Goal: Transaction & Acquisition: Purchase product/service

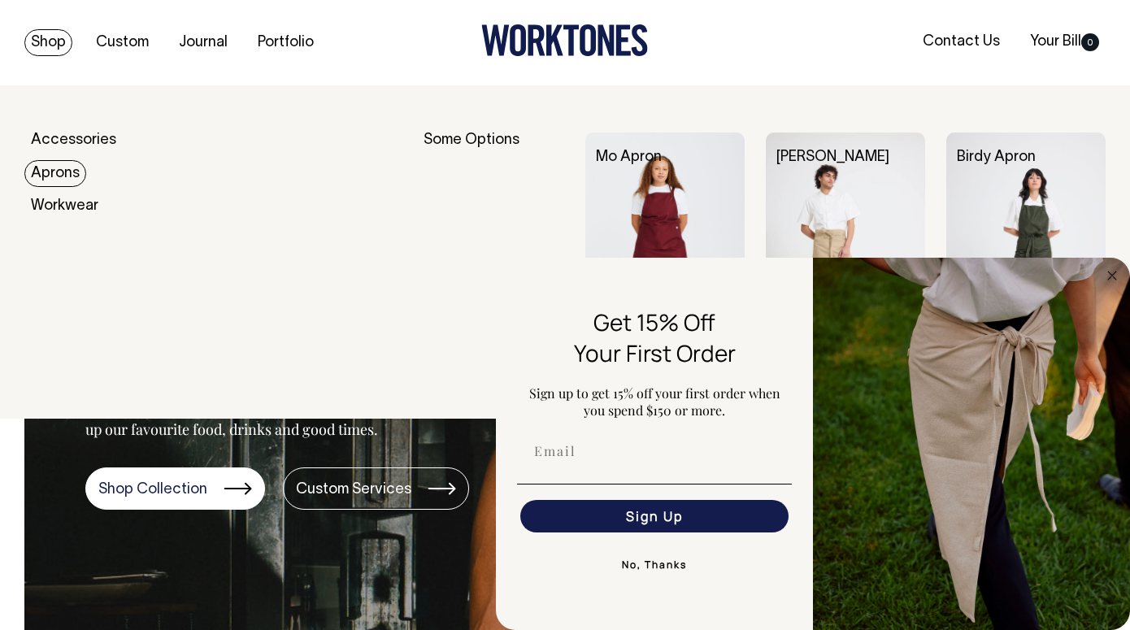
click at [50, 175] on link "Aprons" at bounding box center [55, 173] width 62 height 27
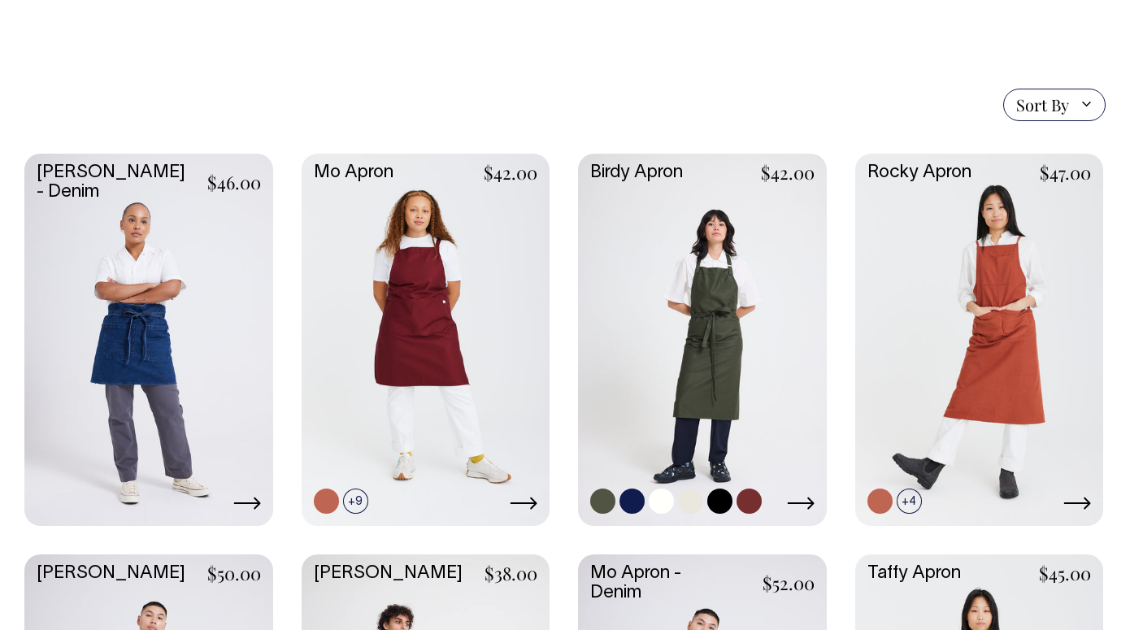
scroll to position [336, 0]
click at [746, 501] on link at bounding box center [748, 500] width 25 height 25
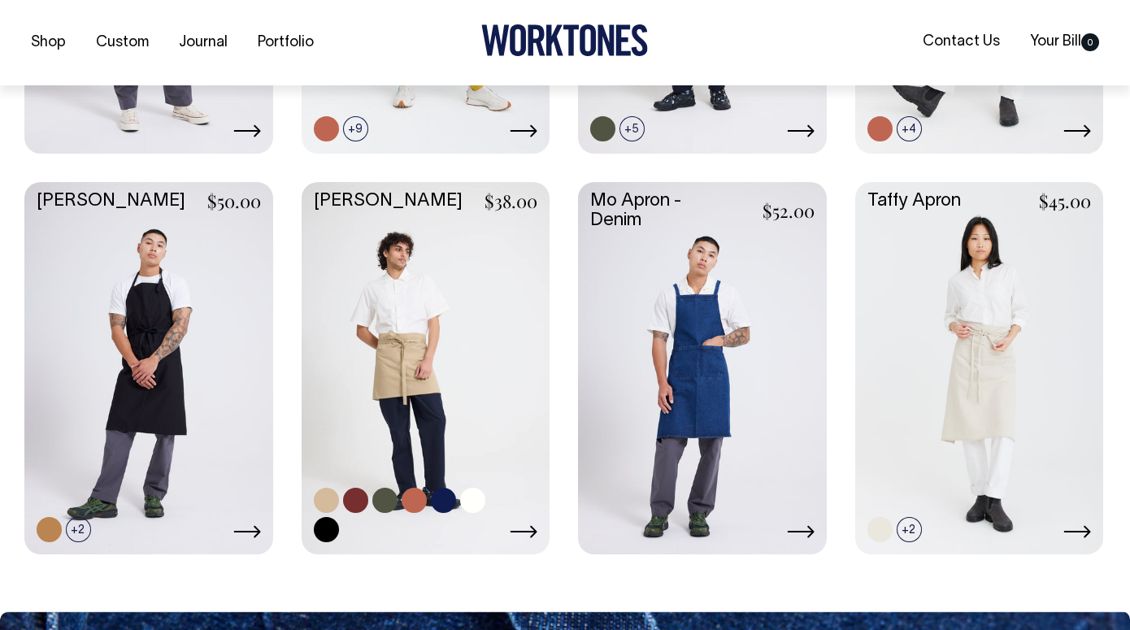
scroll to position [709, 0]
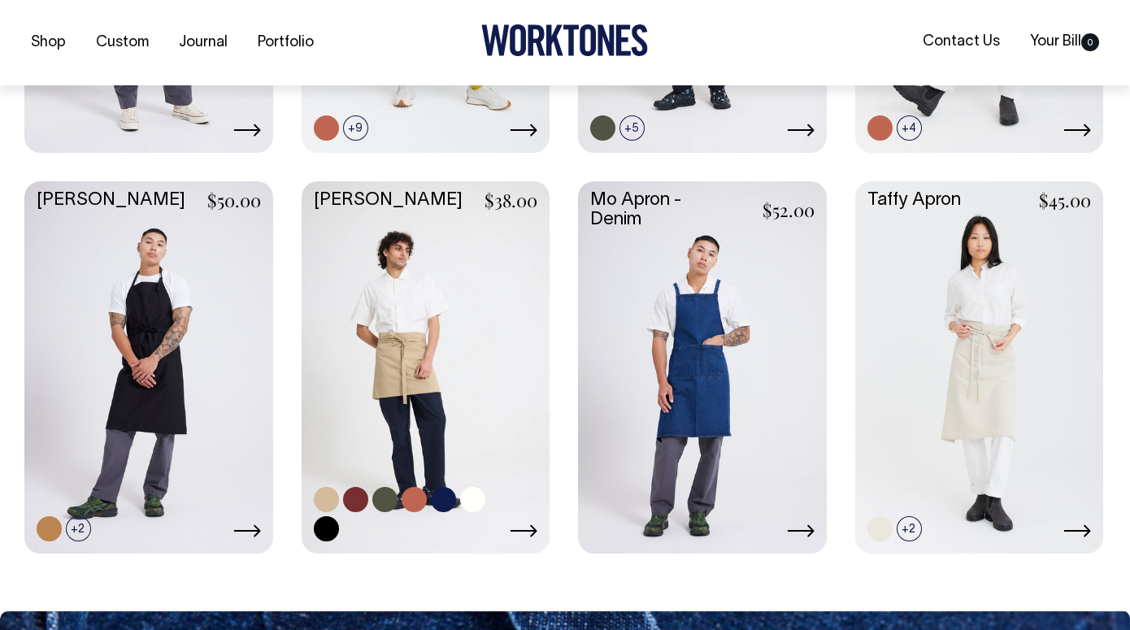
click at [388, 491] on link at bounding box center [384, 499] width 25 height 25
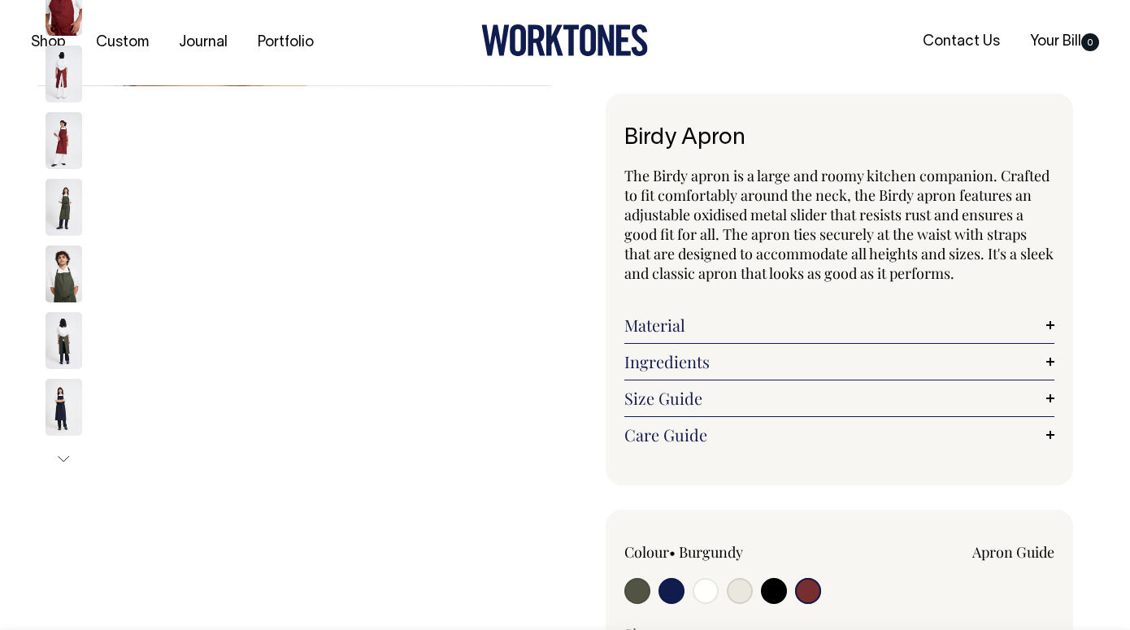
select select "Burgundy"
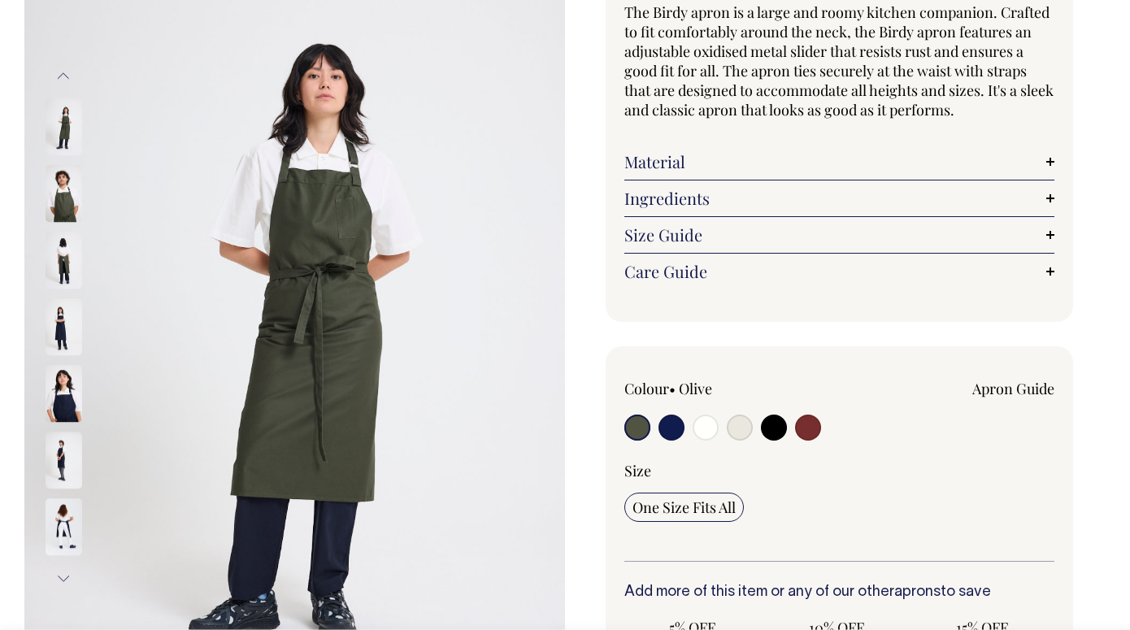
click at [816, 426] on input "radio" at bounding box center [808, 428] width 26 height 26
radio input "true"
select select "Burgundy"
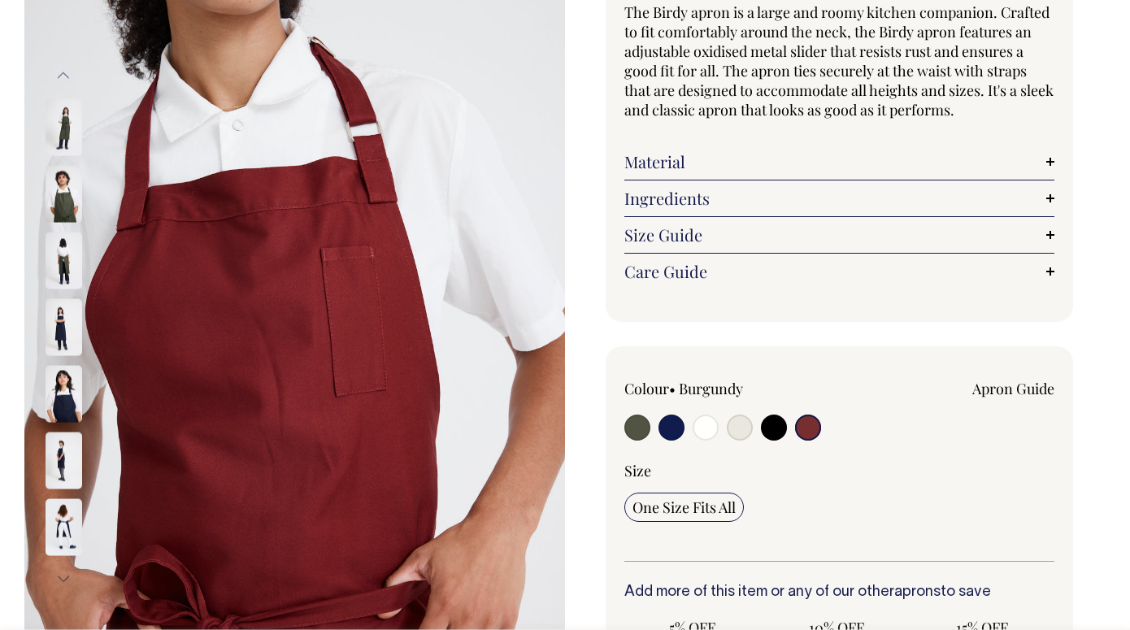
scroll to position [164, 0]
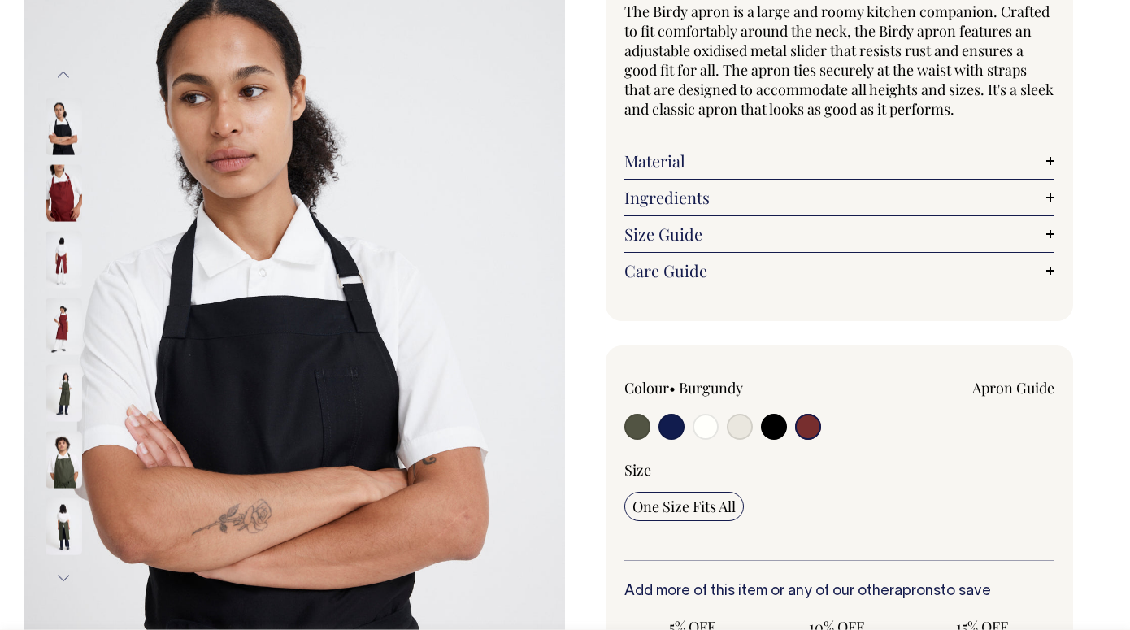
click at [45, 202] on div at bounding box center [85, 192] width 81 height 67
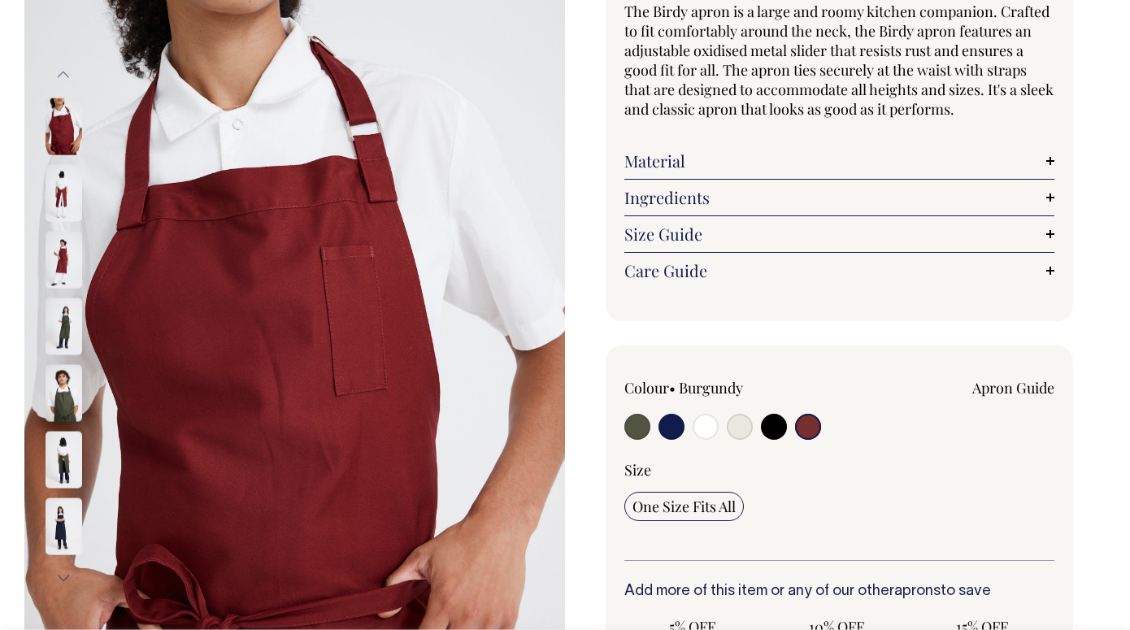
click at [58, 246] on img at bounding box center [64, 259] width 37 height 57
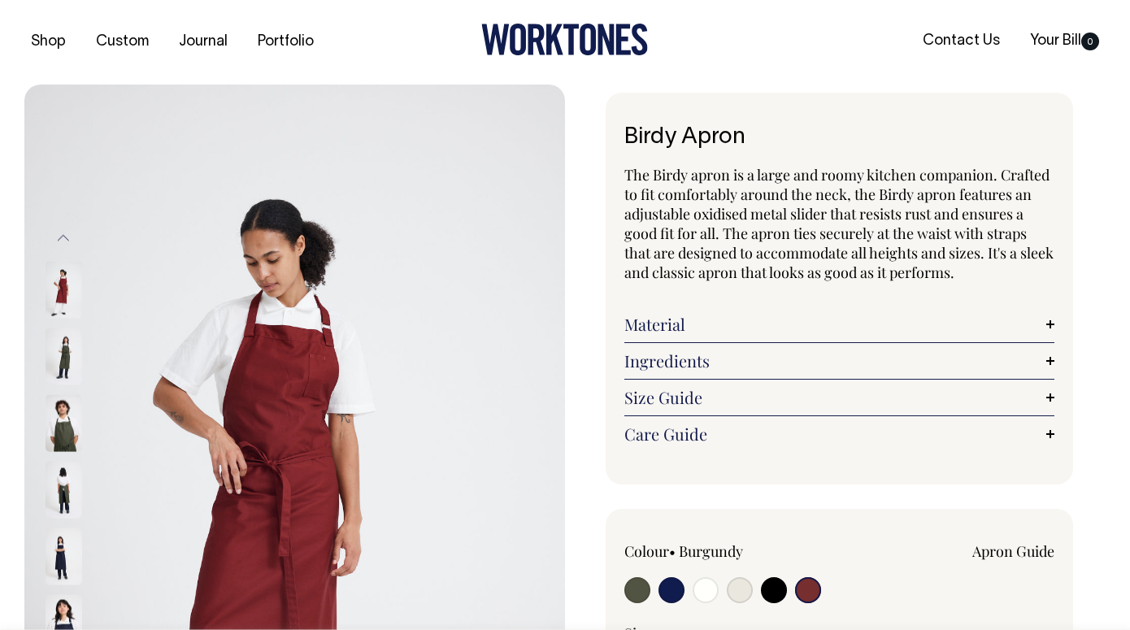
scroll to position [0, 0]
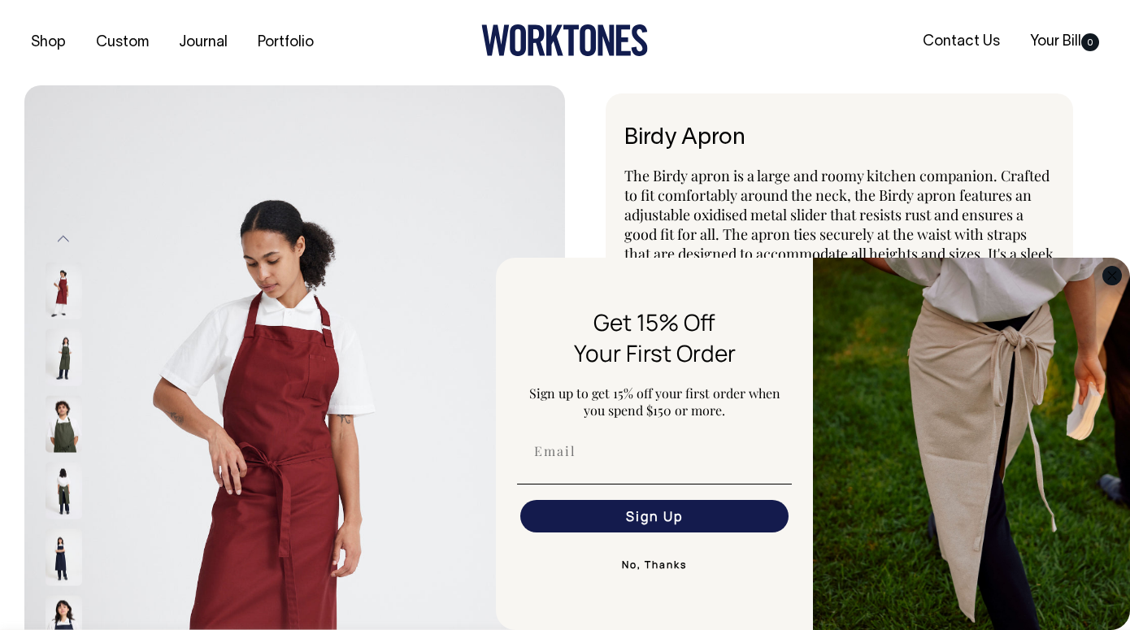
click at [1116, 277] on circle "Close dialog" at bounding box center [1112, 275] width 19 height 19
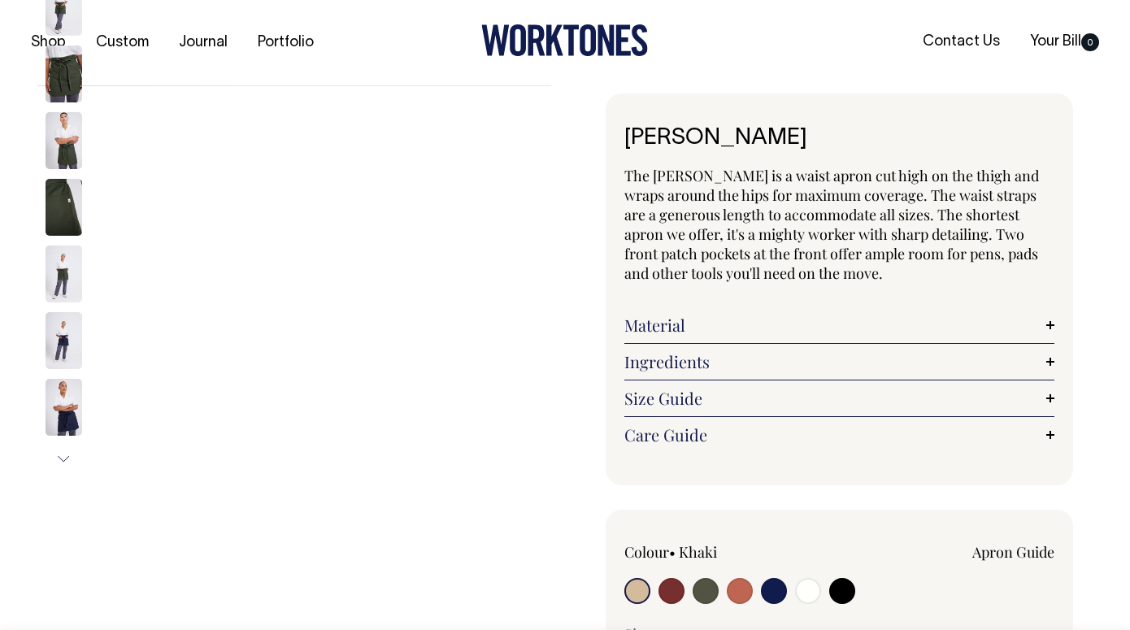
radio input "true"
radio input "false"
select select "Olive"
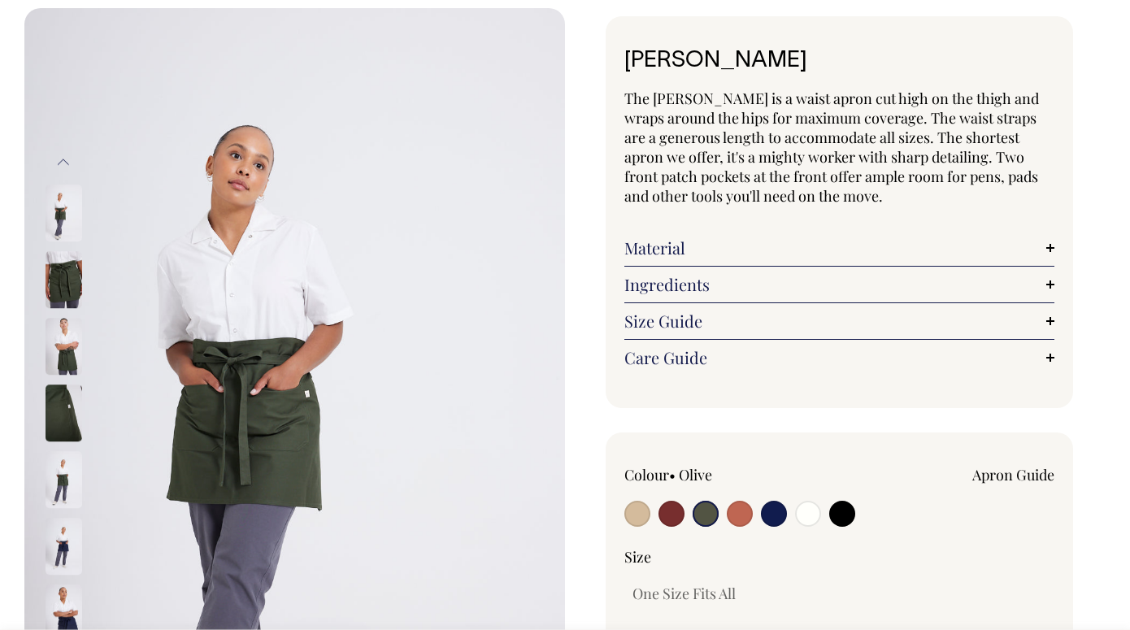
scroll to position [78, 0]
